Goal: Task Accomplishment & Management: Manage account settings

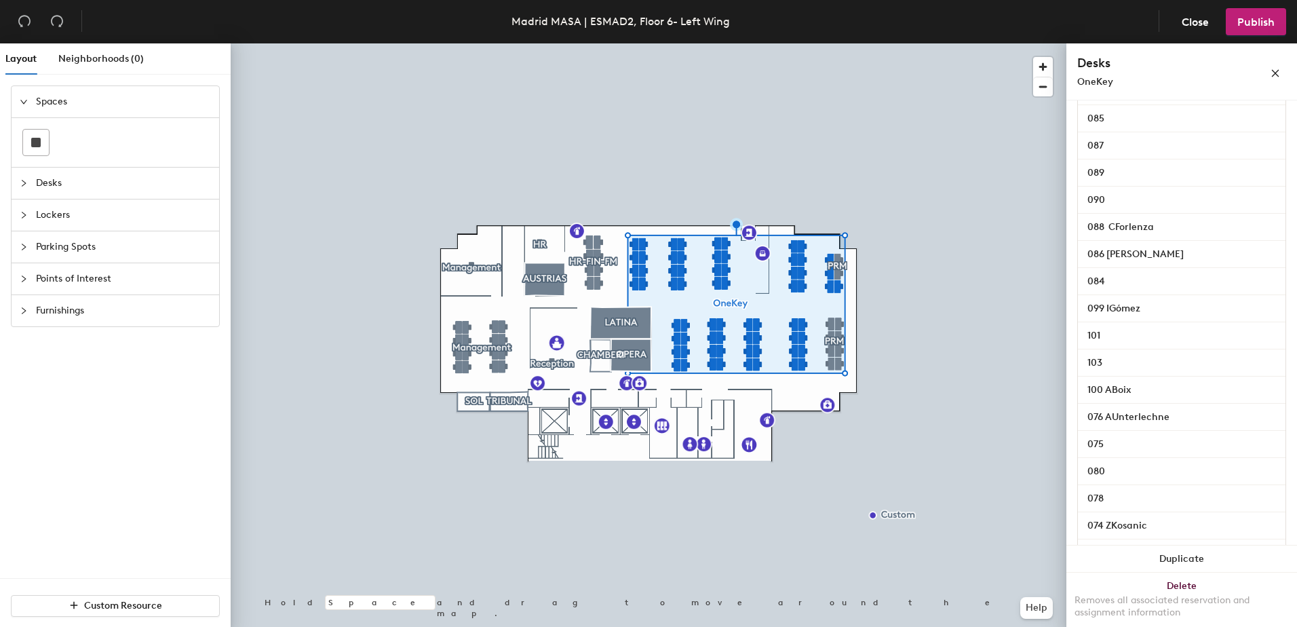
scroll to position [1687, 0]
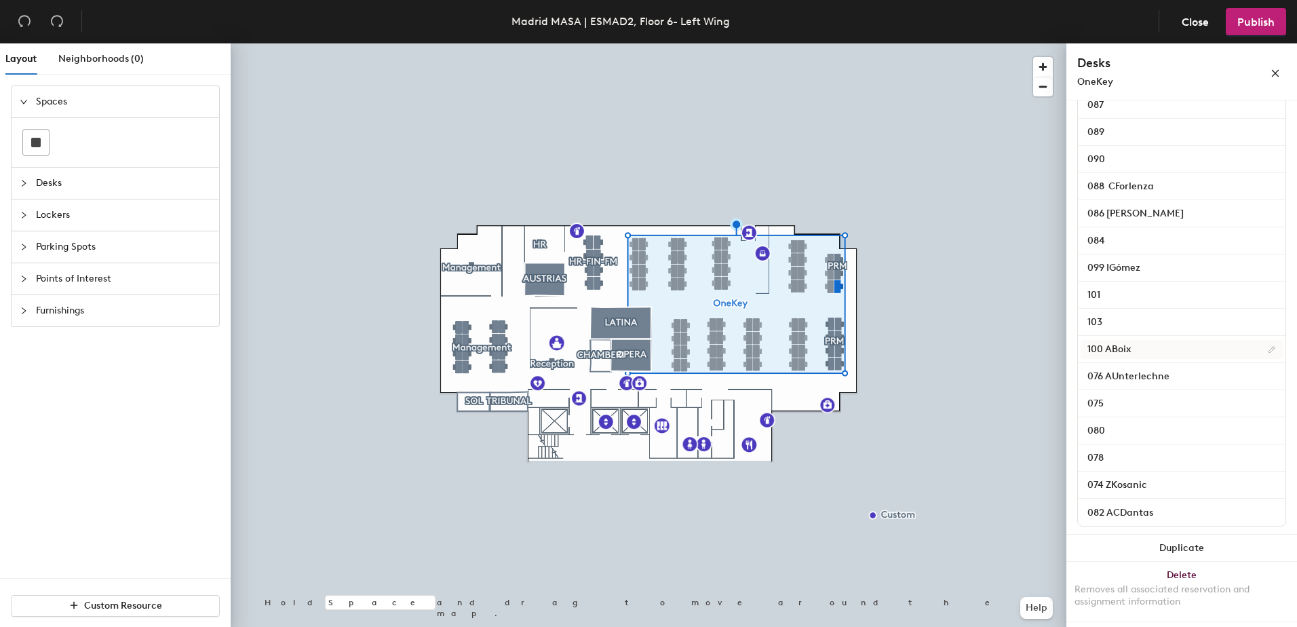
click at [1013, 43] on div at bounding box center [649, 43] width 836 height 0
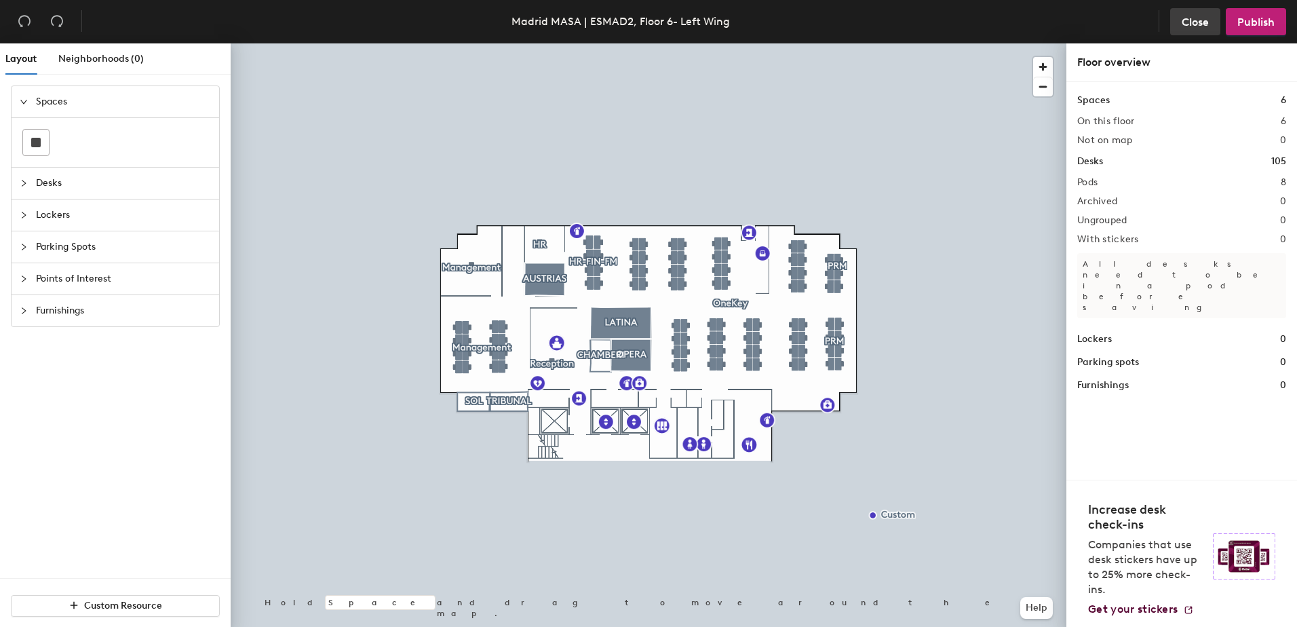
click at [1200, 24] on span "Close" at bounding box center [1195, 22] width 27 height 13
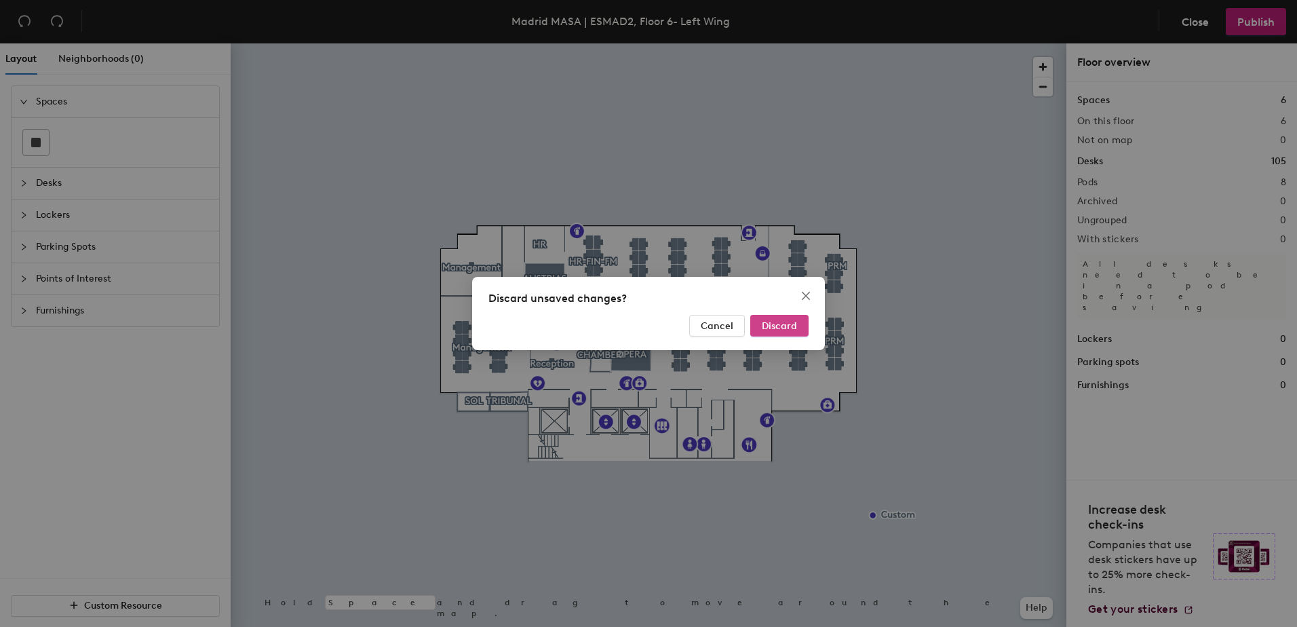
click at [784, 328] on span "Discard" at bounding box center [779, 326] width 35 height 12
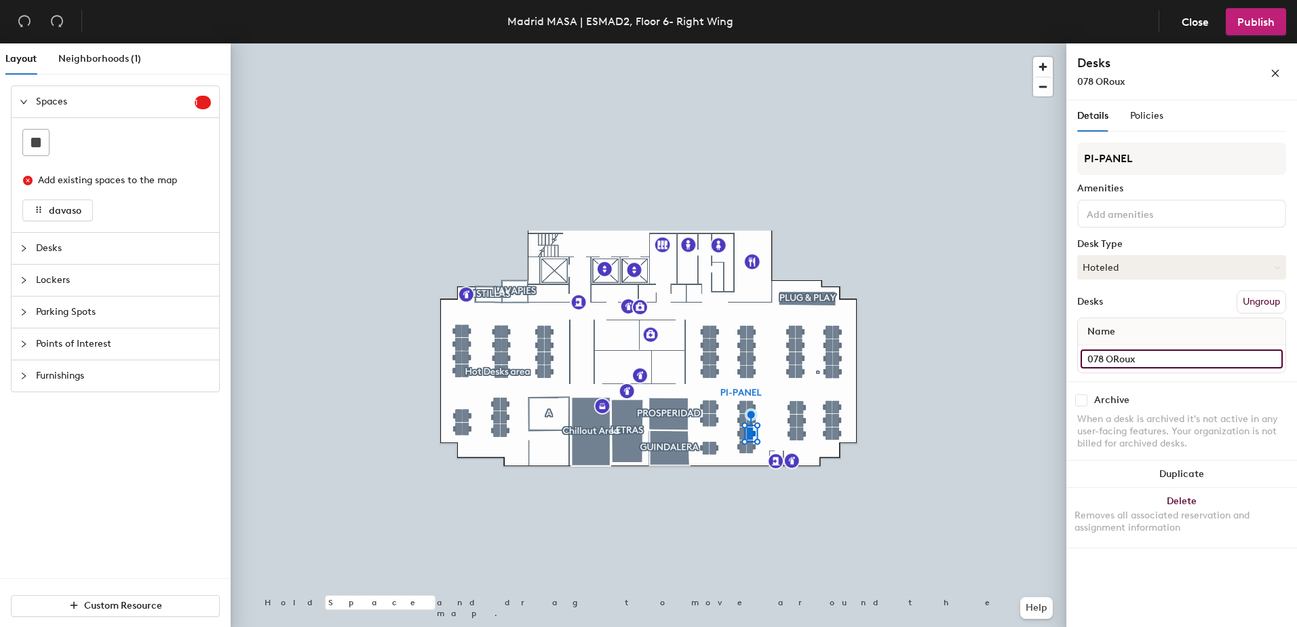
click at [1160, 363] on input "078 ORoux" at bounding box center [1182, 358] width 202 height 19
type input "078"
click at [1259, 23] on span "Publish" at bounding box center [1256, 22] width 37 height 13
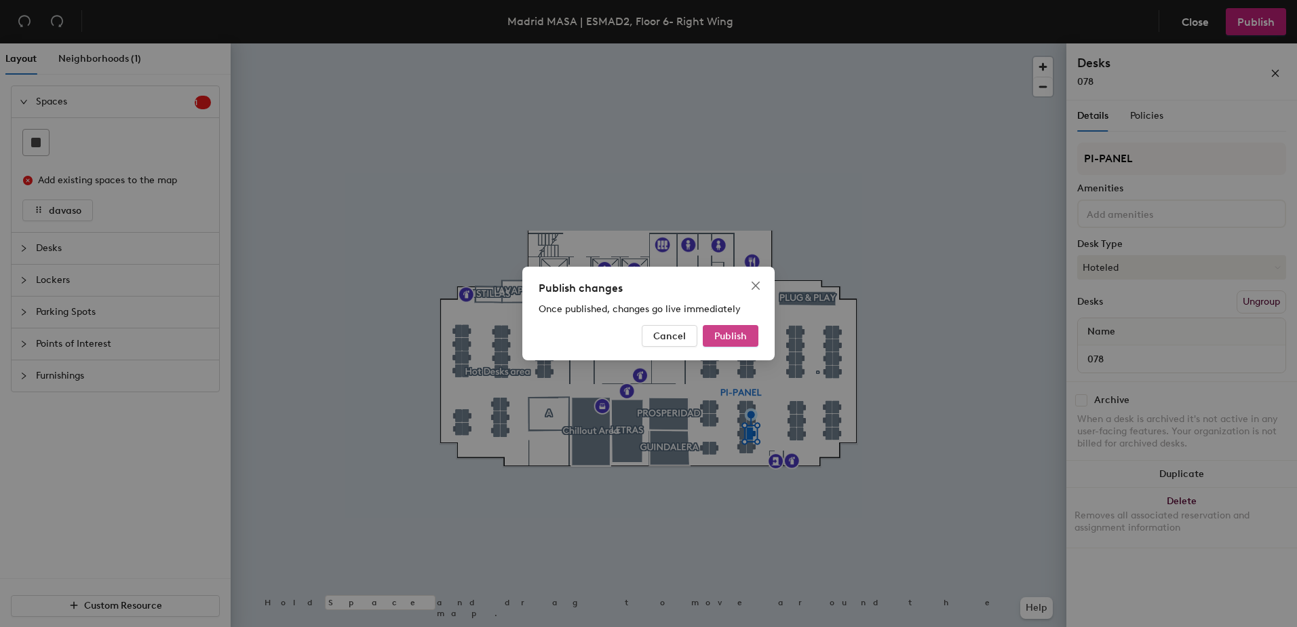
click at [721, 333] on span "Publish" at bounding box center [730, 336] width 33 height 12
